Goal: Obtain resource: Obtain resource

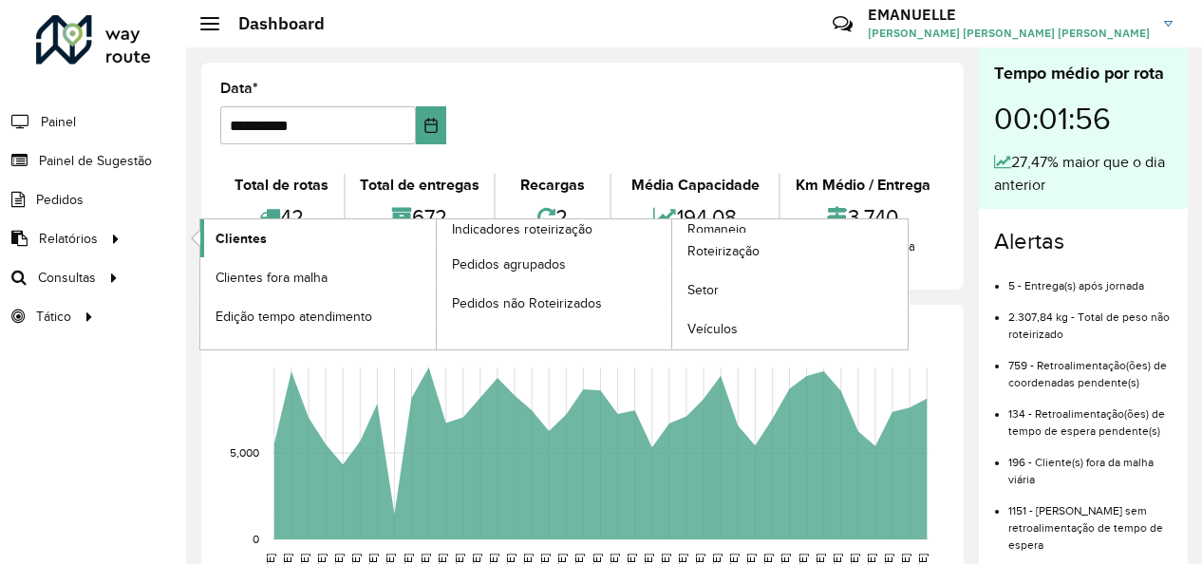
click at [260, 233] on span "Clientes" at bounding box center [241, 239] width 51 height 20
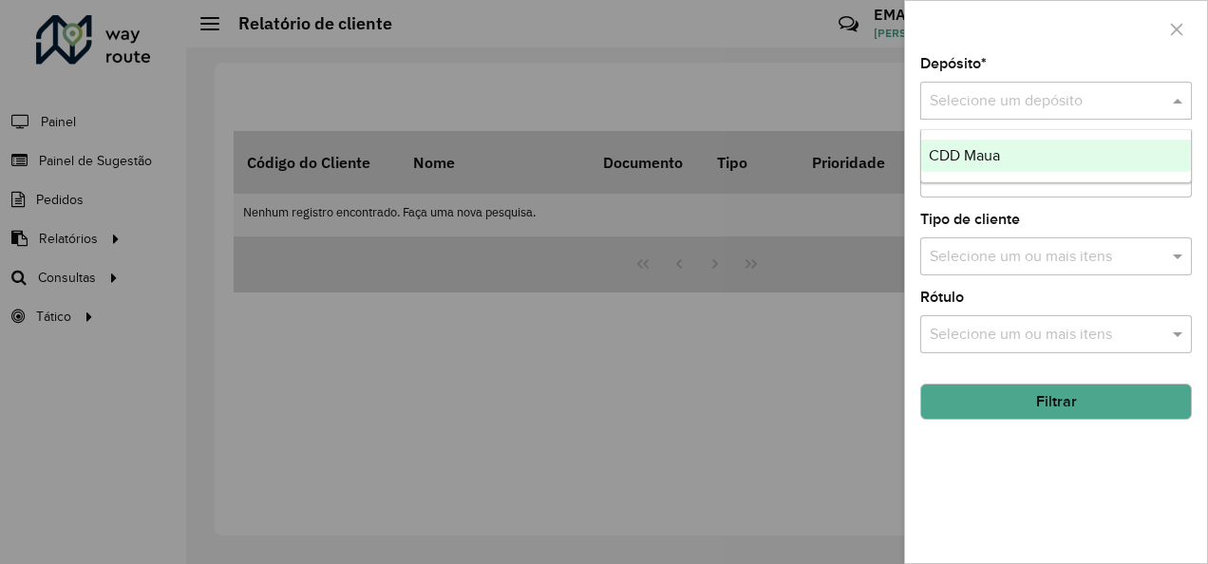
click at [980, 92] on input "text" at bounding box center [1037, 101] width 215 height 23
click at [997, 161] on span "CDD Maua" at bounding box center [964, 155] width 71 height 16
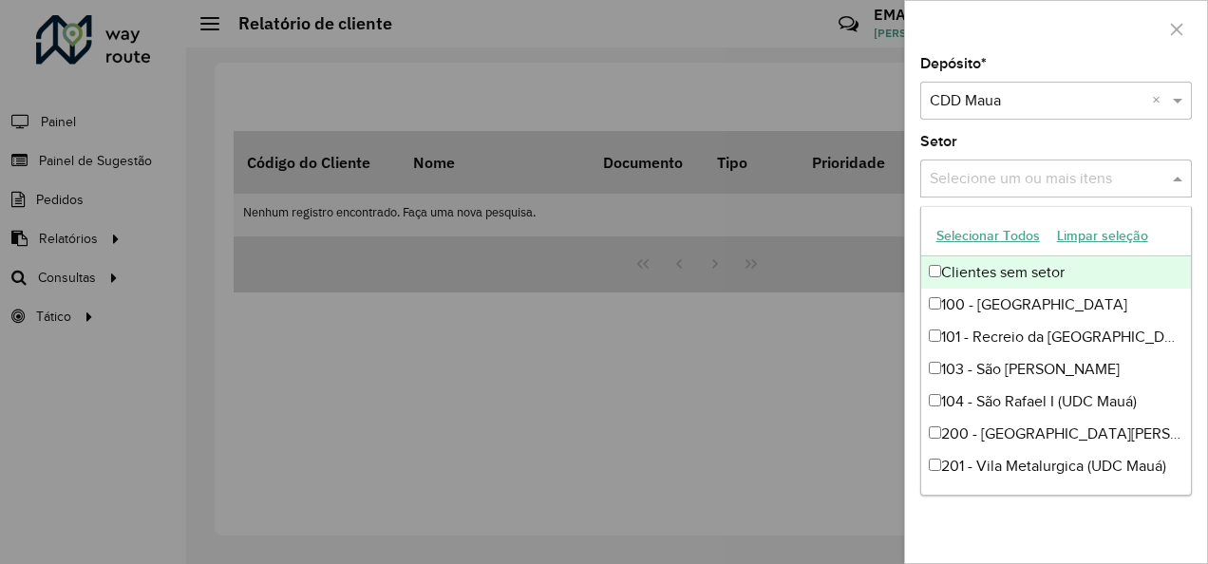
click at [1048, 175] on input "text" at bounding box center [1046, 179] width 243 height 23
type input "*"
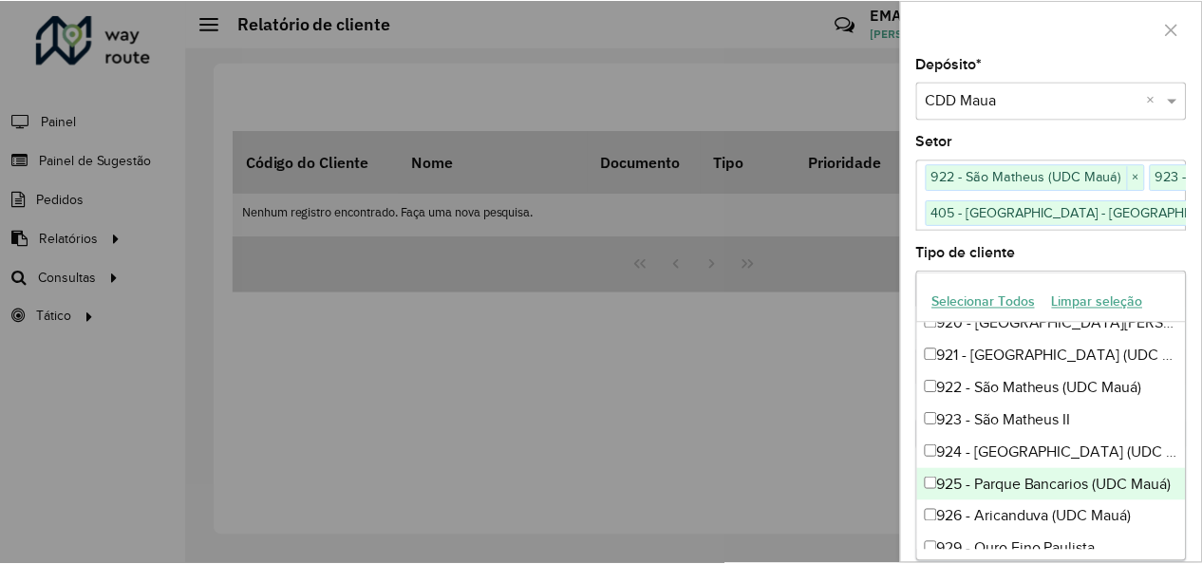
scroll to position [1046, 0]
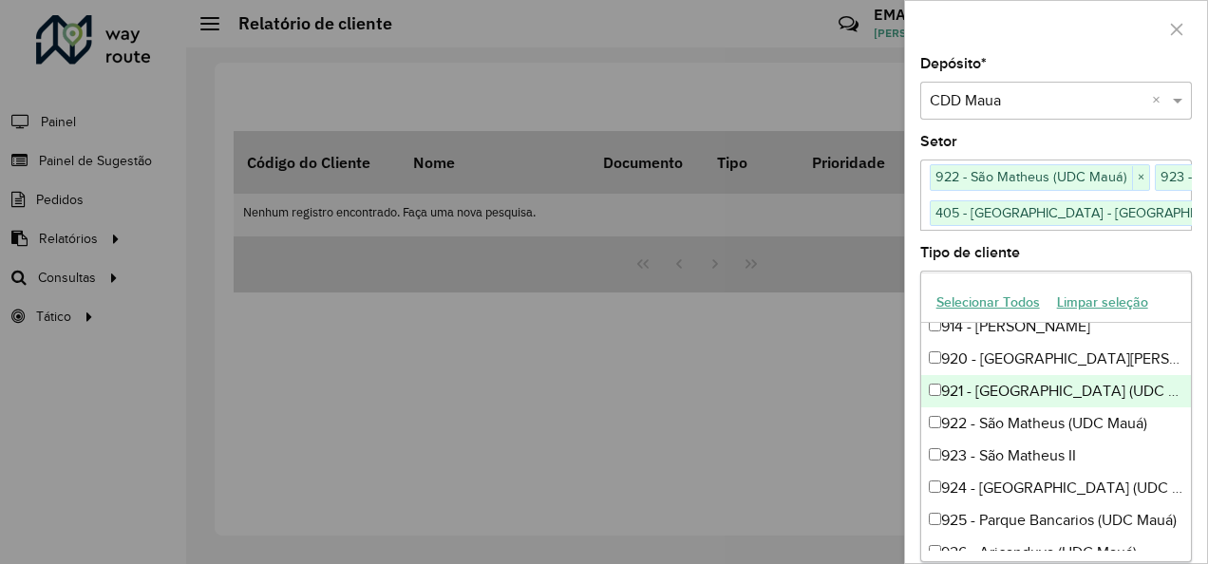
click at [997, 393] on div "921 - [GEOGRAPHIC_DATA] (UDC Mauá)" at bounding box center [1056, 391] width 271 height 32
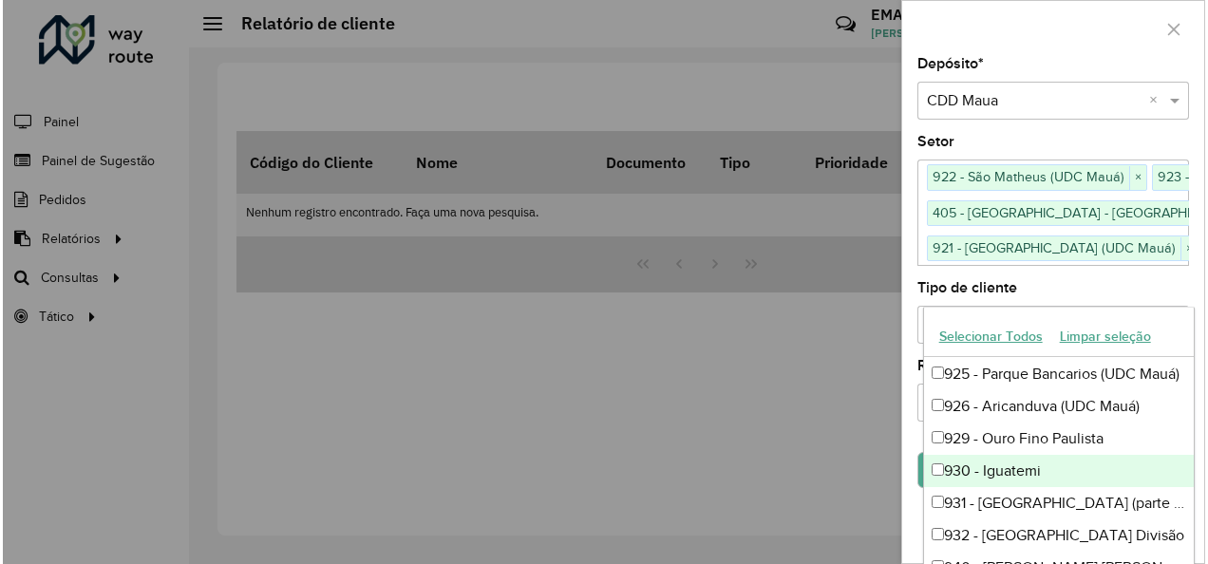
scroll to position [1290, 0]
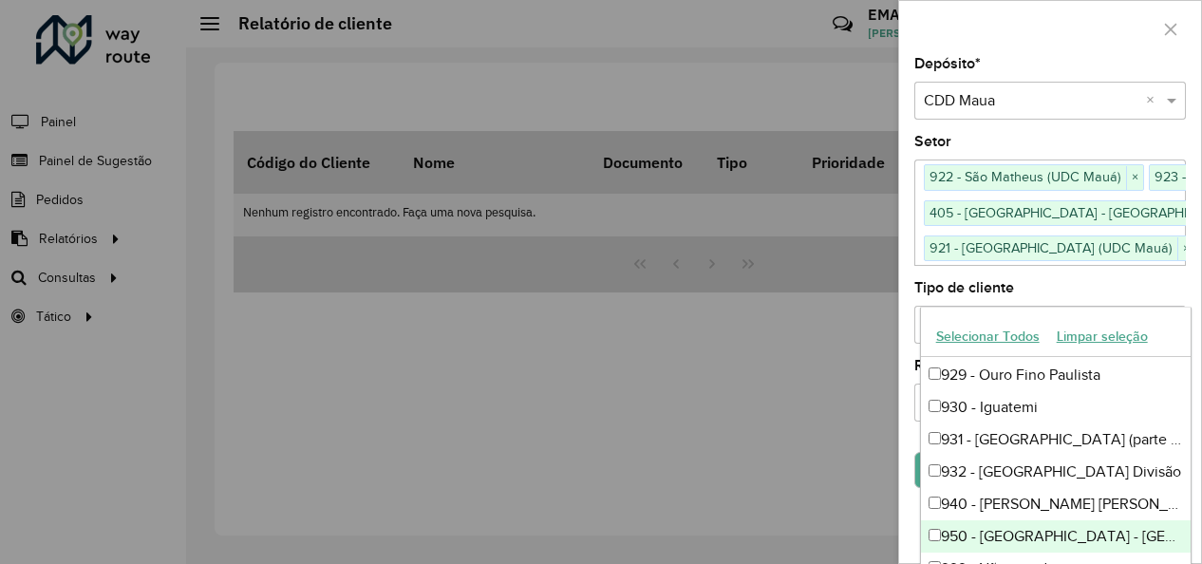
click at [1009, 530] on div "950 - [GEOGRAPHIC_DATA] - [GEOGRAPHIC_DATA] ([GEOGRAPHIC_DATA])" at bounding box center [1056, 536] width 271 height 32
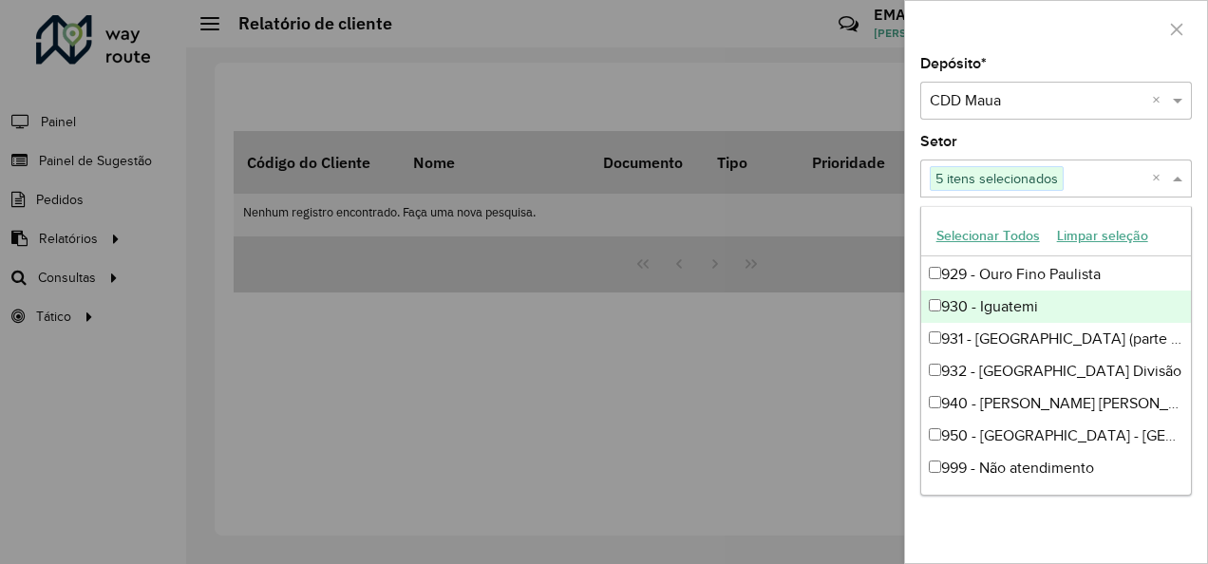
click at [1016, 293] on div "930 - Iguatemi" at bounding box center [1056, 307] width 271 height 32
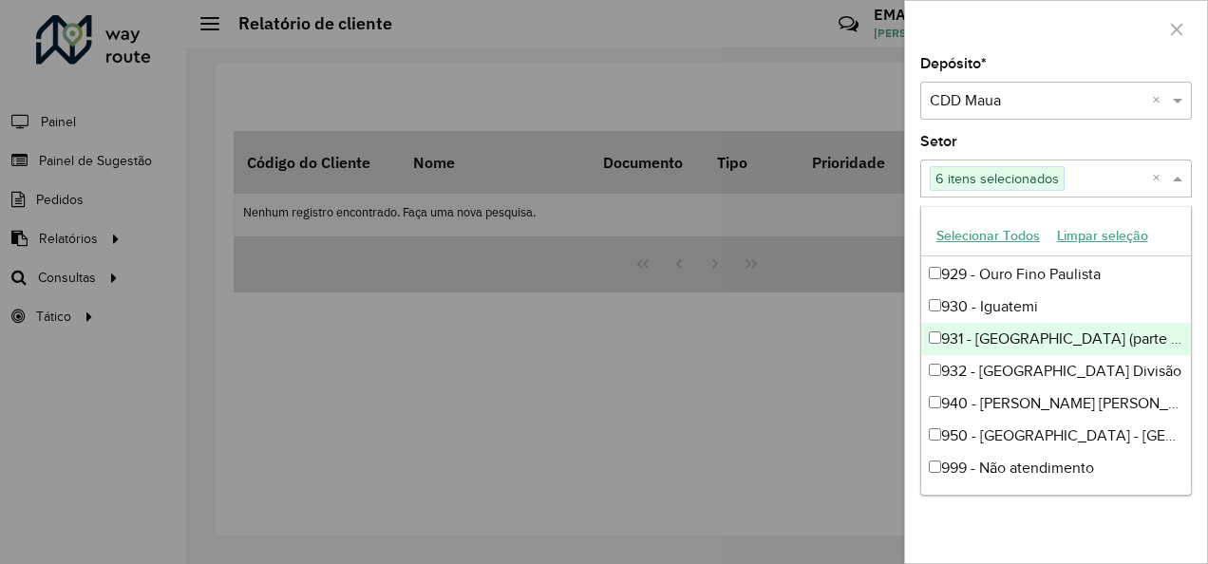
click at [1000, 350] on div "931 - [GEOGRAPHIC_DATA] (parte de baixo) (UDC Mauá)" at bounding box center [1056, 339] width 271 height 32
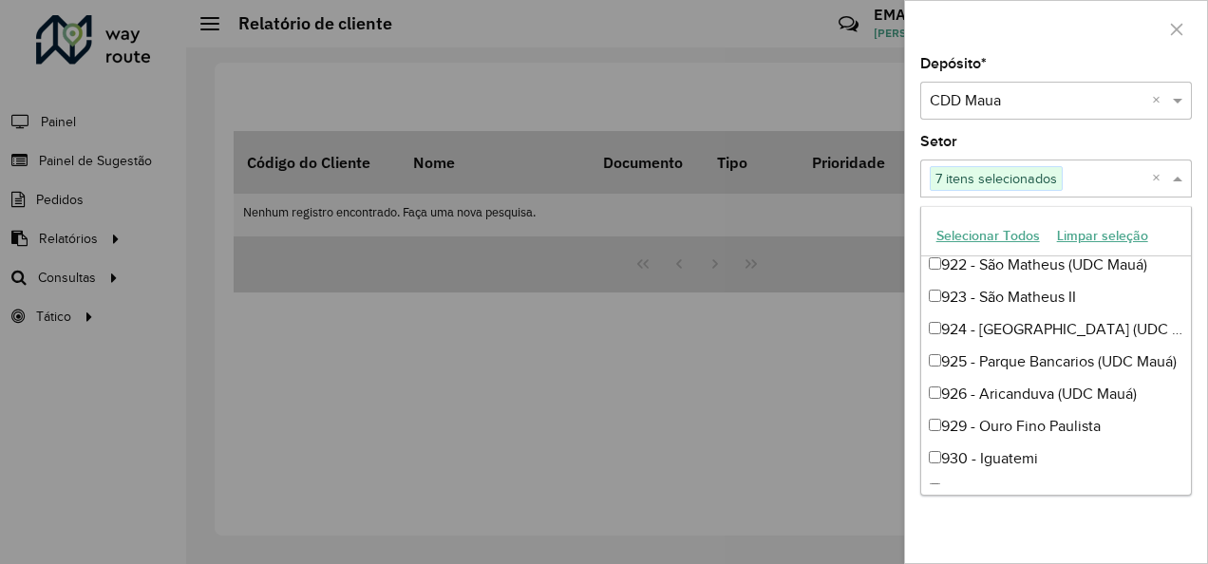
scroll to position [1135, 0]
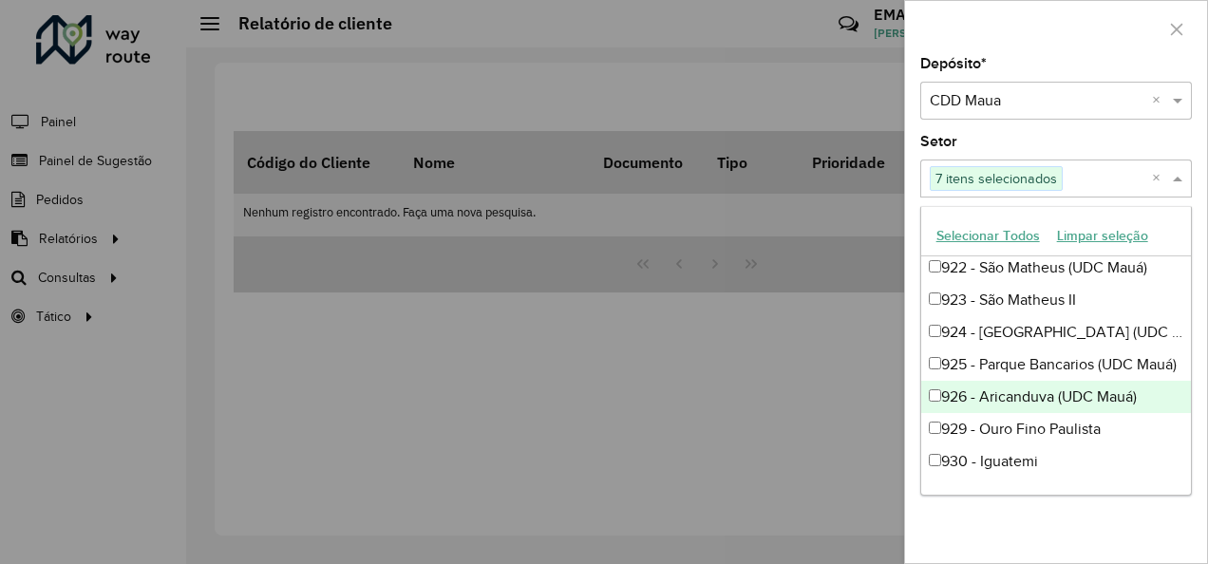
click at [1025, 403] on div "926 - Aricanduva (UDC Mauá)" at bounding box center [1056, 397] width 271 height 32
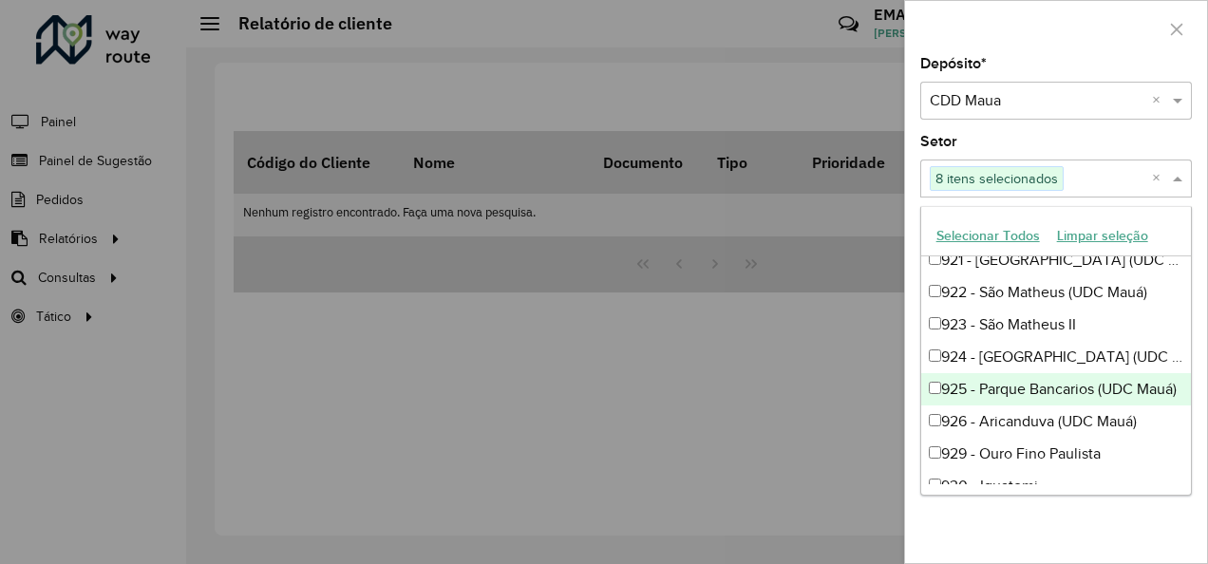
scroll to position [1109, 0]
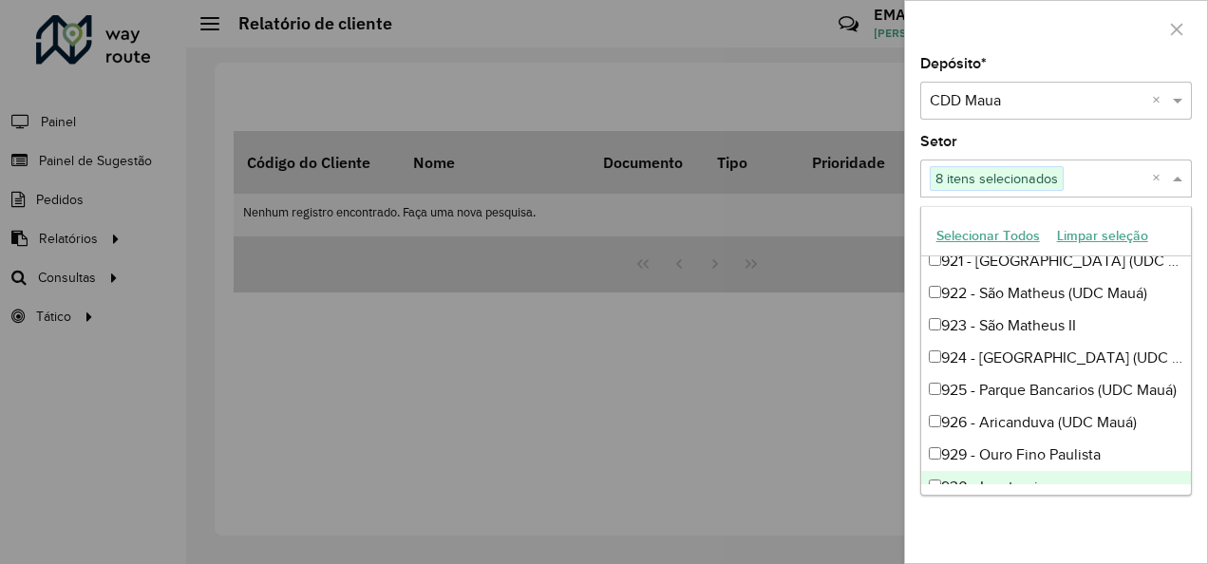
click at [1027, 541] on div "Depósito * Selecione um depósito × CDD Maua × Setor Selecione um ou mais itens …" at bounding box center [1056, 310] width 302 height 506
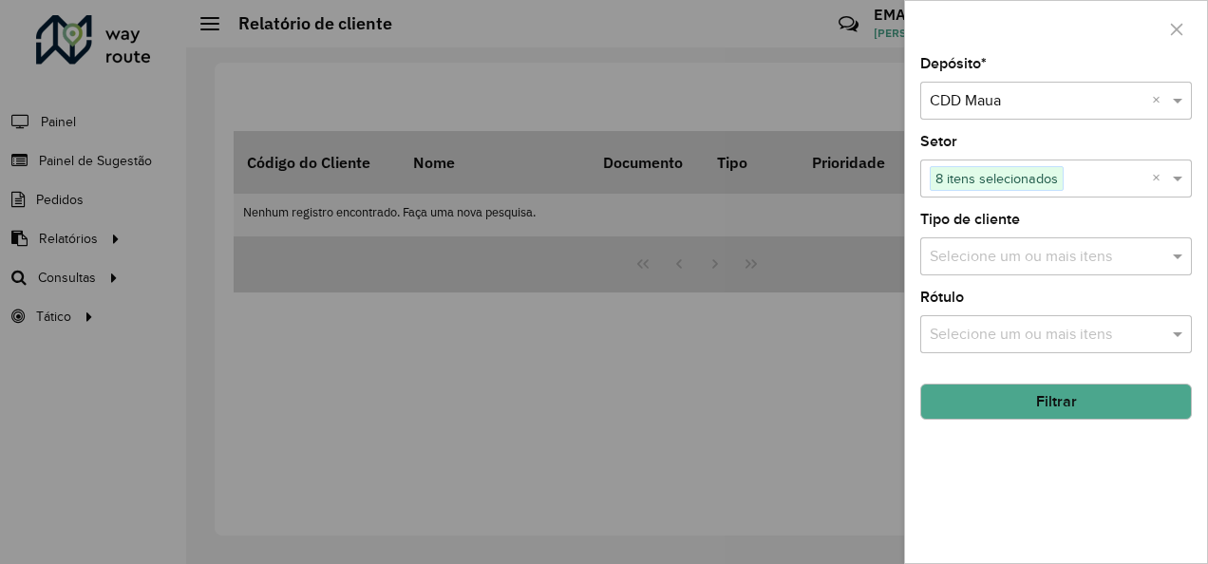
click at [1078, 412] on button "Filtrar" at bounding box center [1056, 402] width 272 height 36
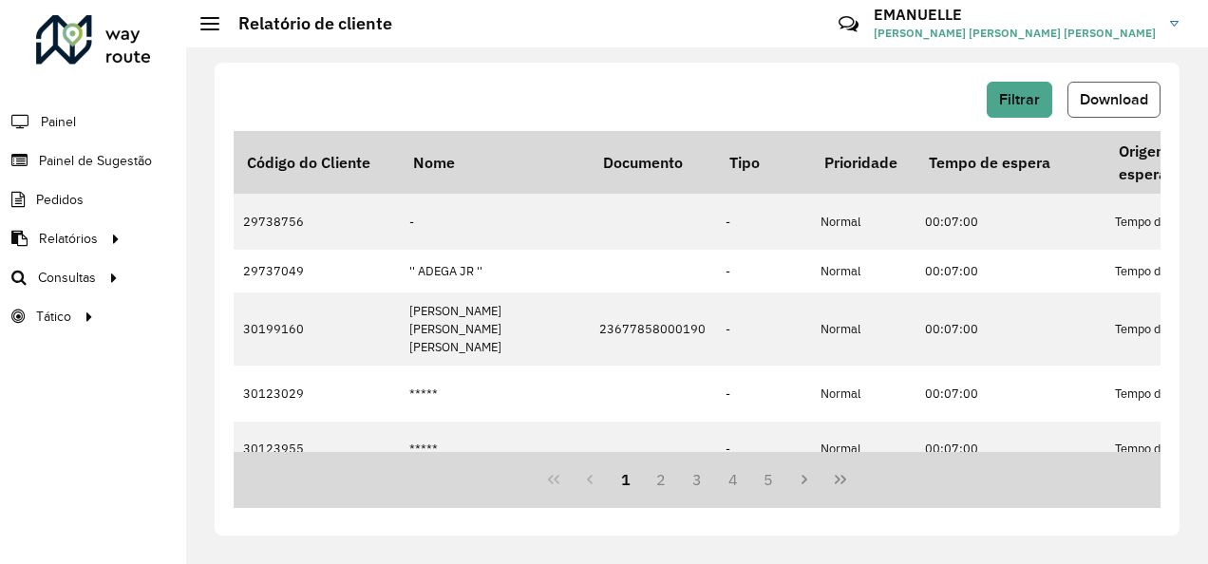
click at [1122, 94] on span "Download" at bounding box center [1114, 99] width 68 height 16
